Goal: Transaction & Acquisition: Subscribe to service/newsletter

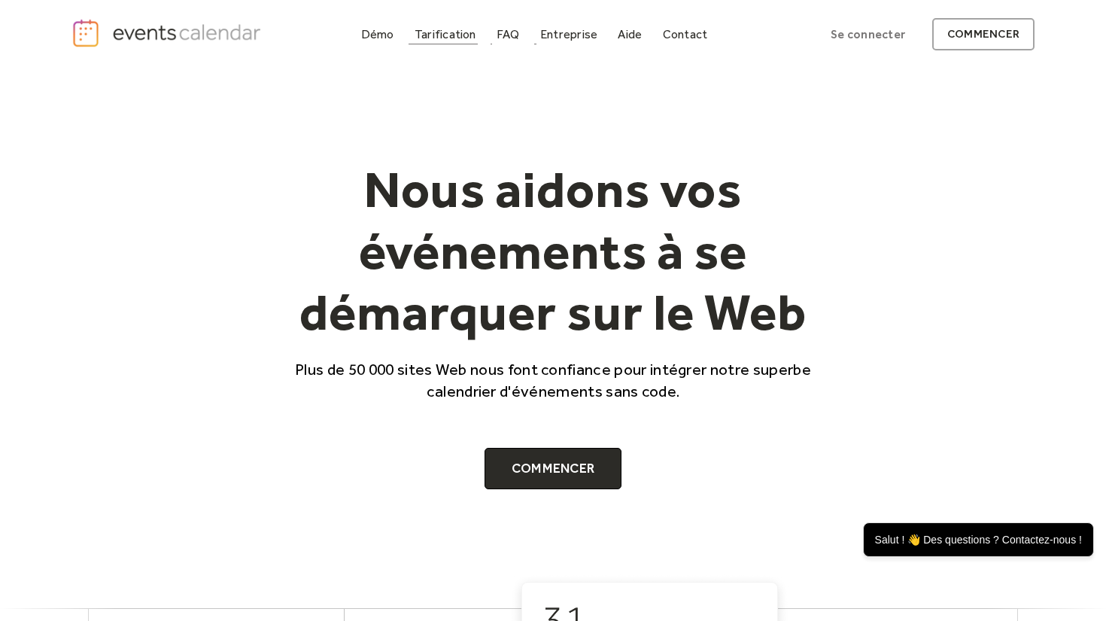
click at [454, 39] on font "Tarification" at bounding box center [446, 34] width 62 height 14
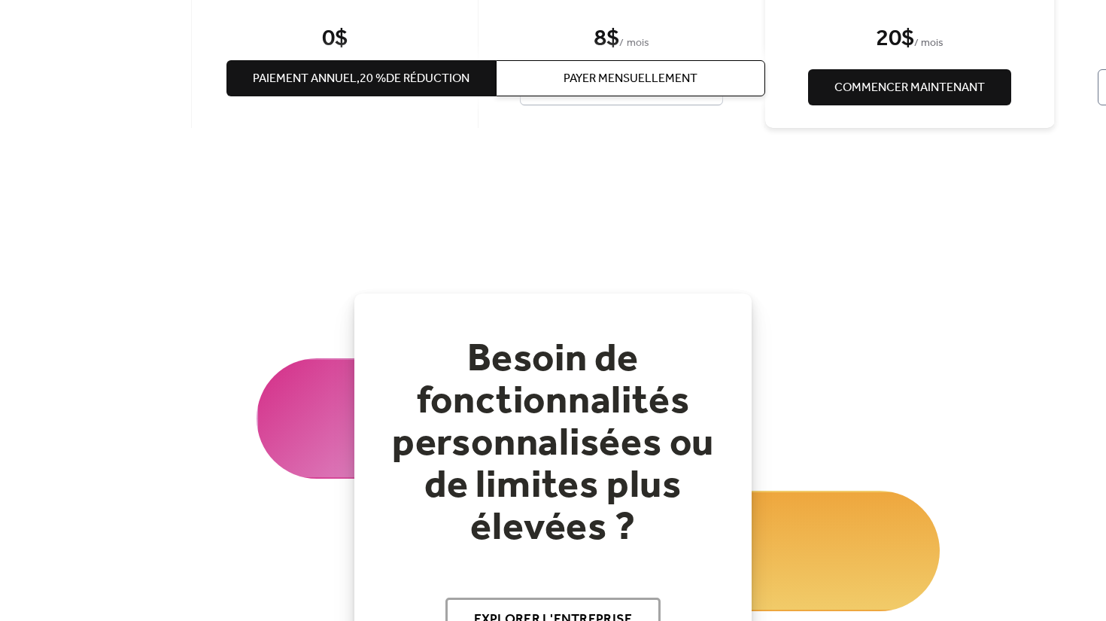
scroll to position [2441, 0]
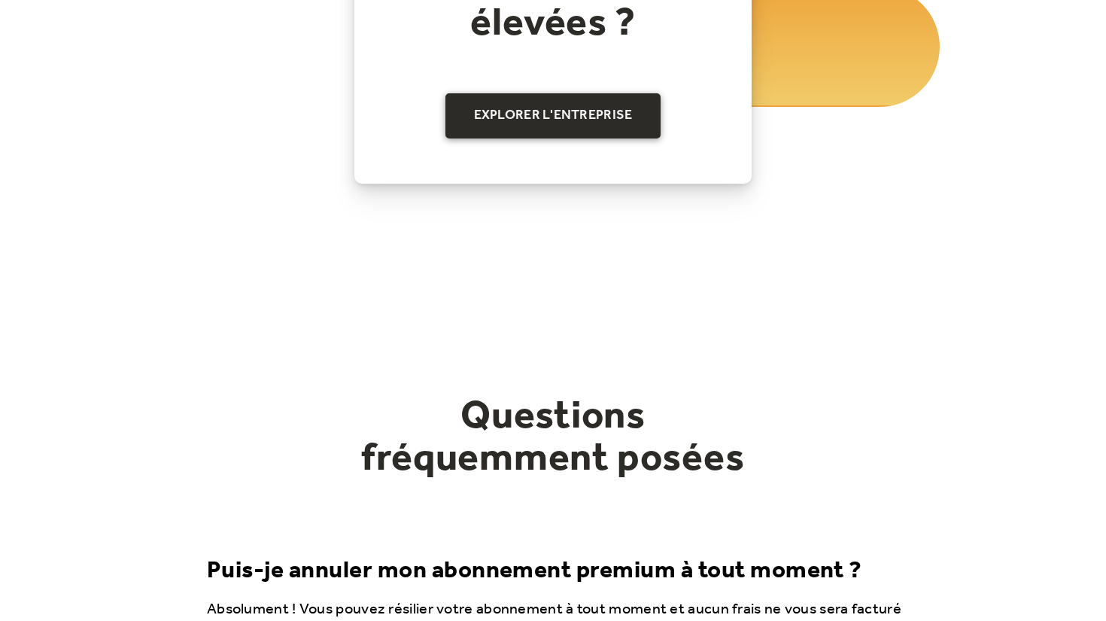
click at [579, 105] on font "Explorer l'entreprise" at bounding box center [553, 115] width 159 height 26
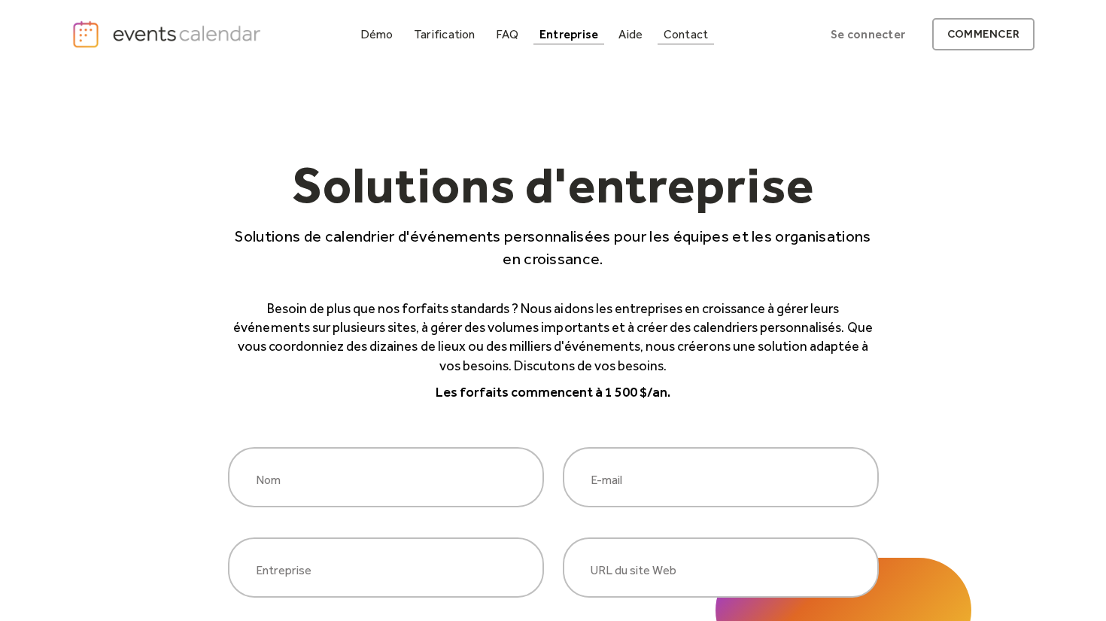
click at [682, 36] on font "Contact" at bounding box center [686, 34] width 45 height 14
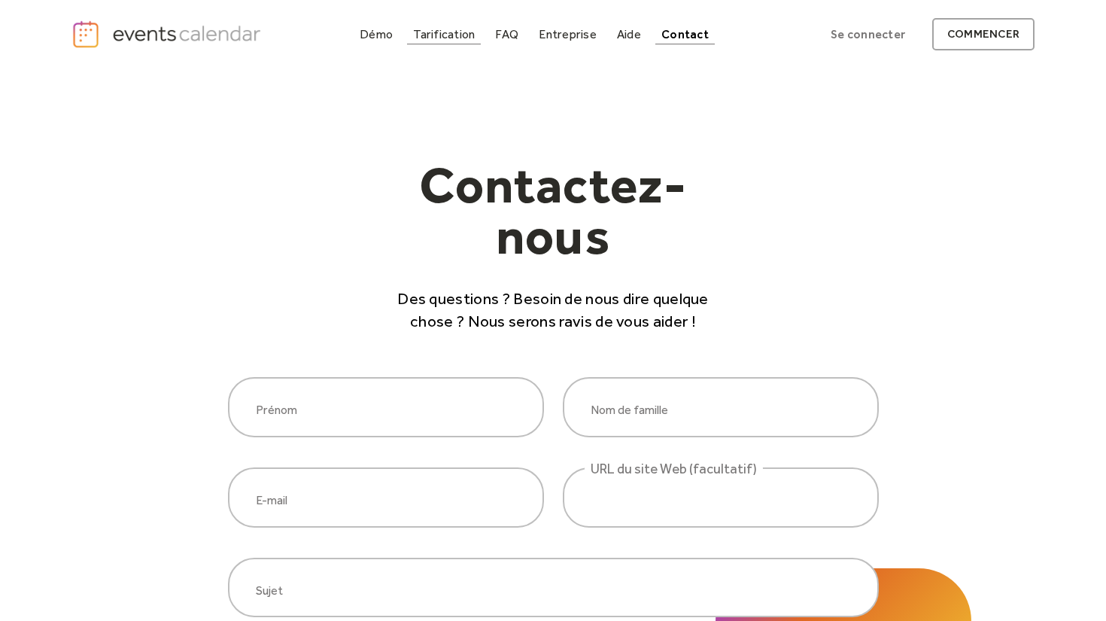
click at [455, 38] on font "Tarification" at bounding box center [444, 34] width 62 height 14
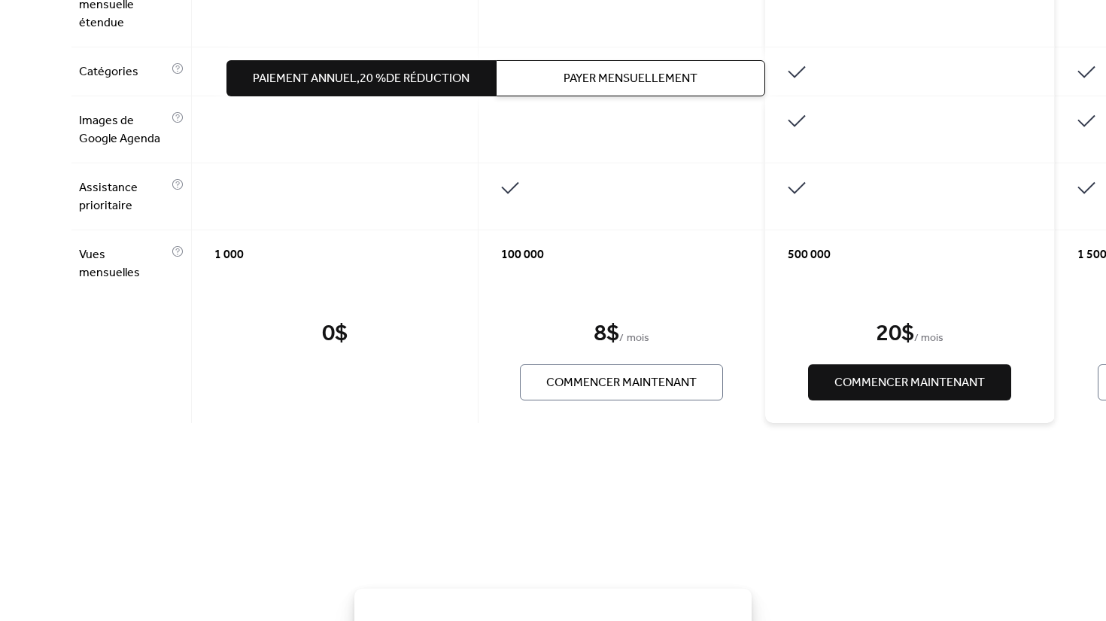
scroll to position [1632, 0]
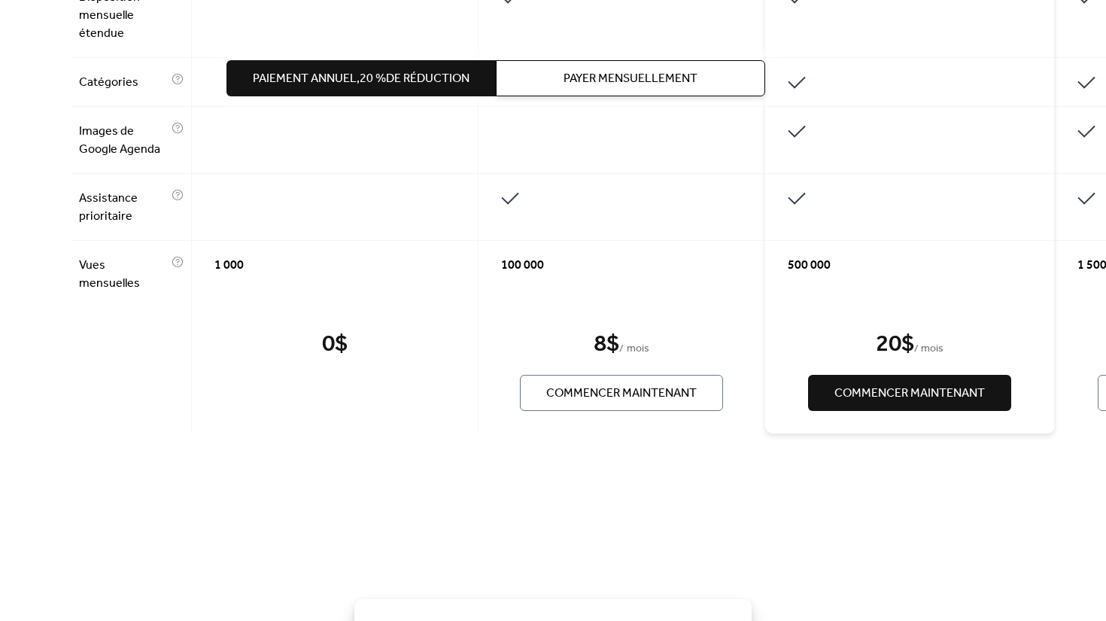
click at [654, 375] on button "Commencer maintenant" at bounding box center [621, 393] width 203 height 36
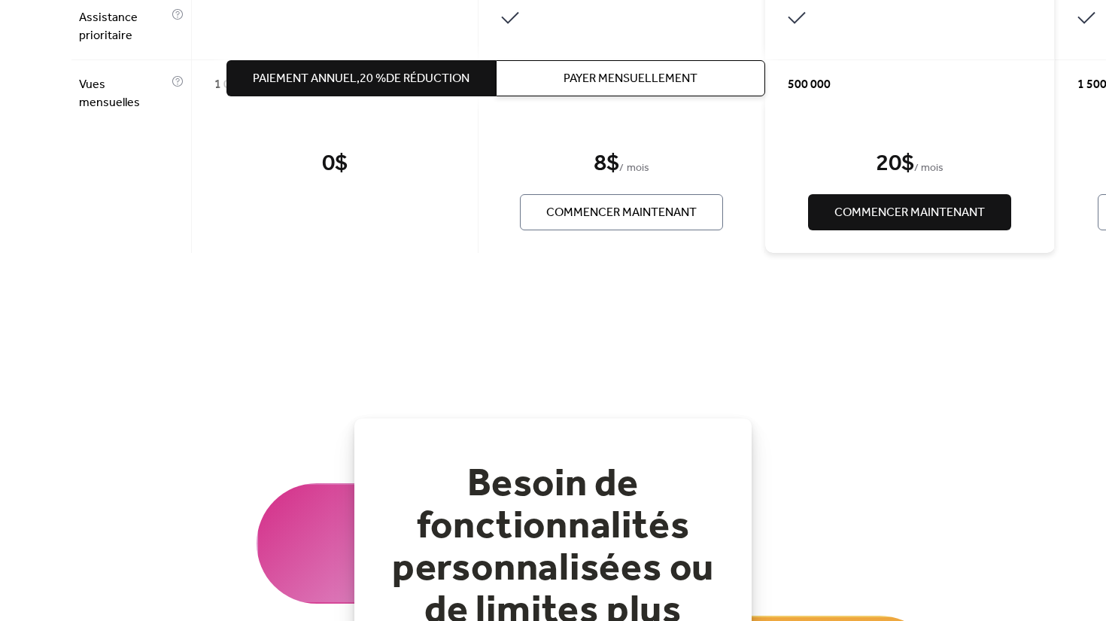
scroll to position [1749, 0]
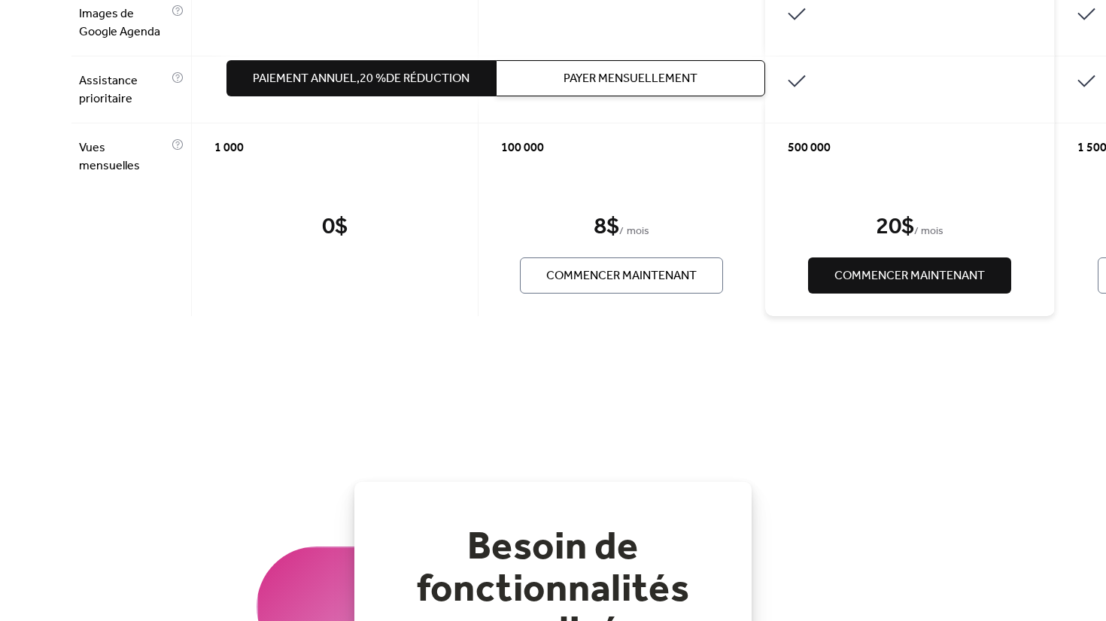
click at [576, 257] on button "Commencer maintenant" at bounding box center [621, 275] width 203 height 36
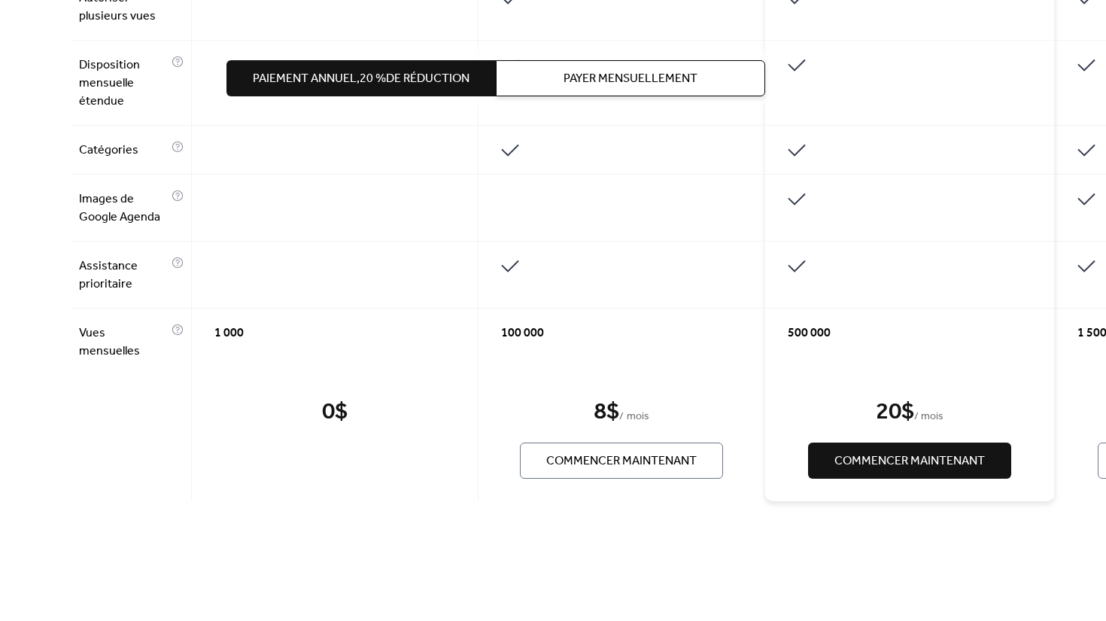
scroll to position [1566, 0]
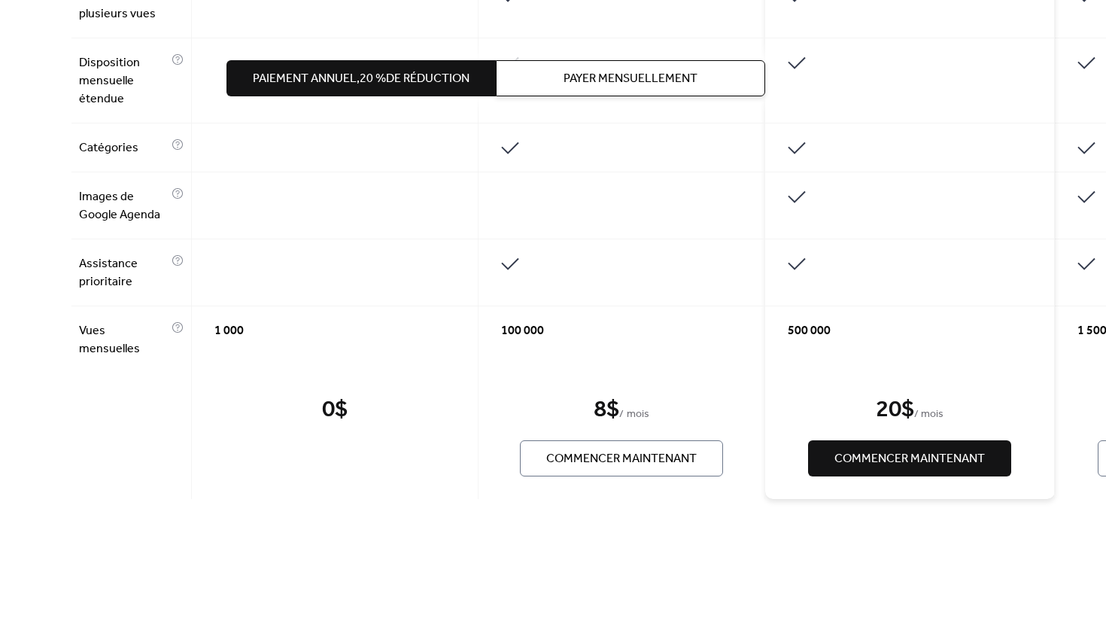
click at [706, 446] on button "Commencer maintenant" at bounding box center [621, 458] width 203 height 36
